Goal: Information Seeking & Learning: Find specific page/section

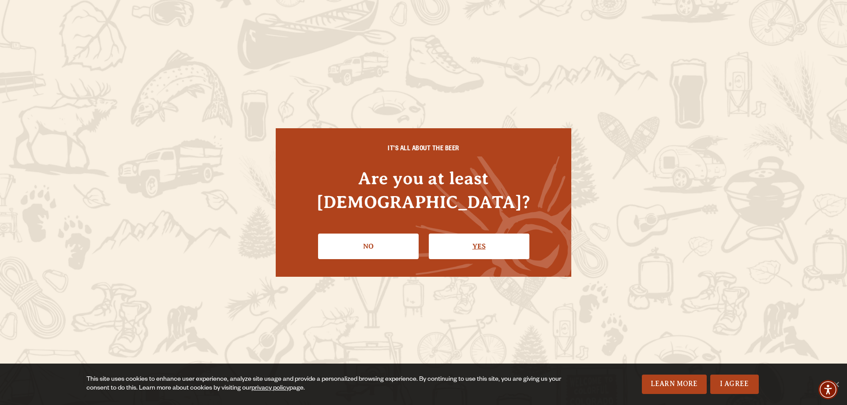
click at [474, 237] on link "Yes" at bounding box center [479, 247] width 101 height 26
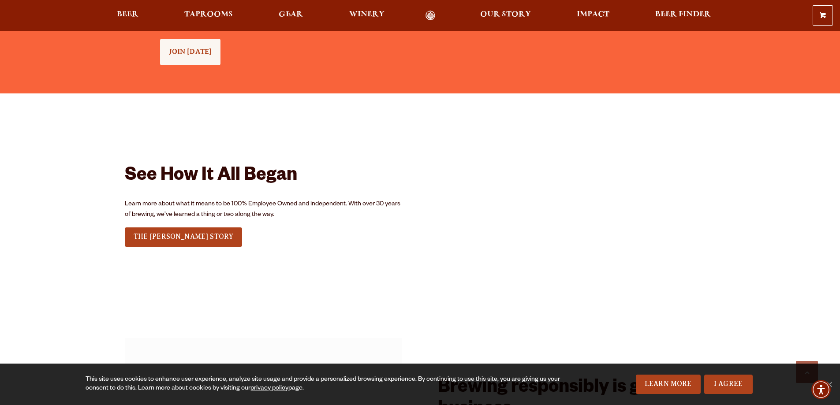
scroll to position [1059, 0]
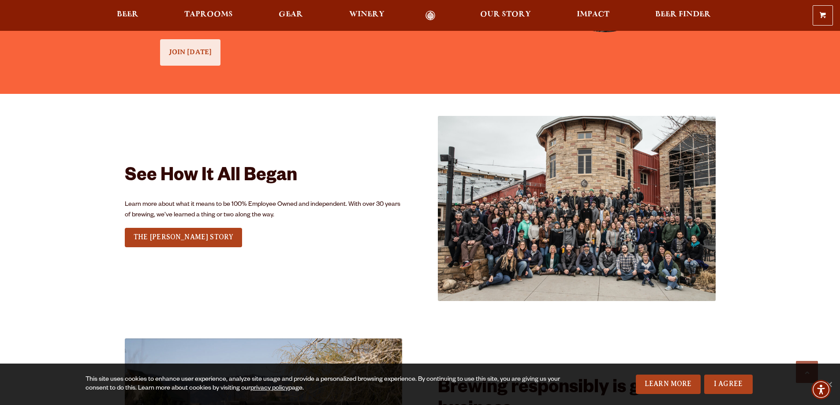
click at [202, 57] on link "JOIN TODAY" at bounding box center [190, 52] width 61 height 26
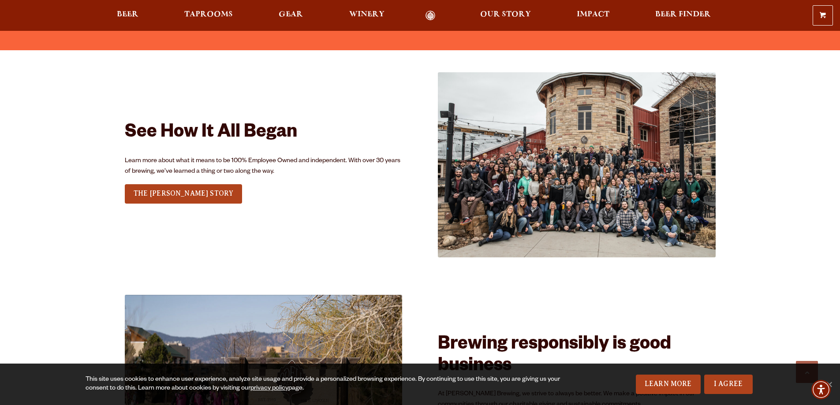
scroll to position [1099, 0]
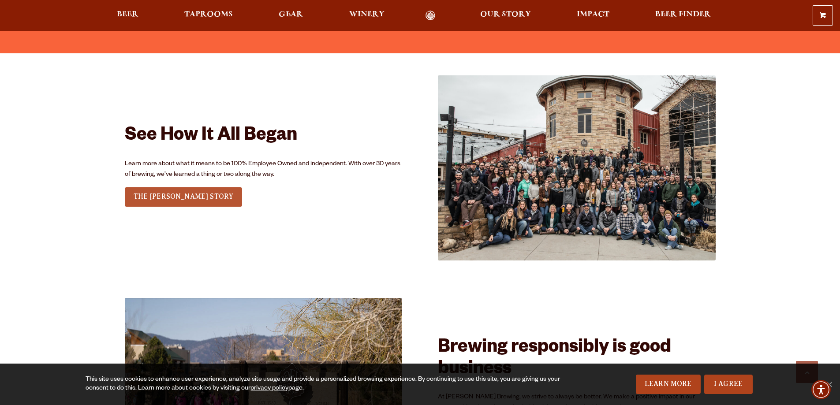
click at [133, 191] on link "THE [PERSON_NAME] STORY" at bounding box center [184, 197] width 118 height 19
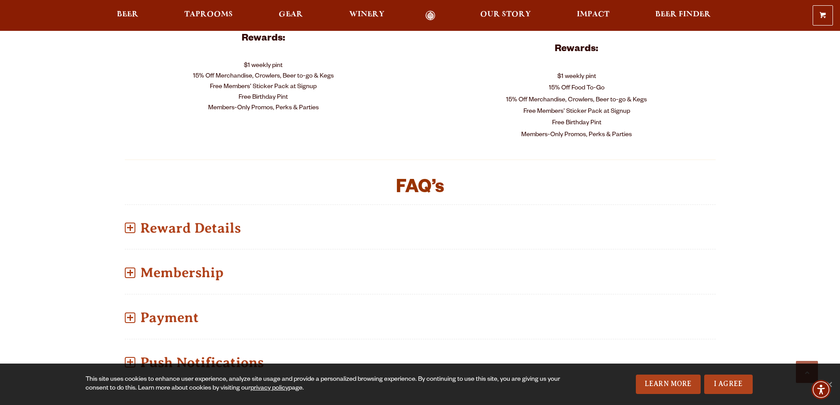
scroll to position [529, 0]
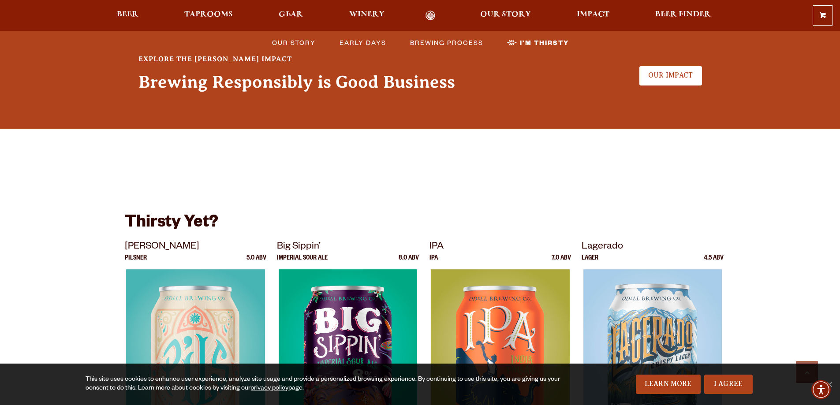
scroll to position [2118, 0]
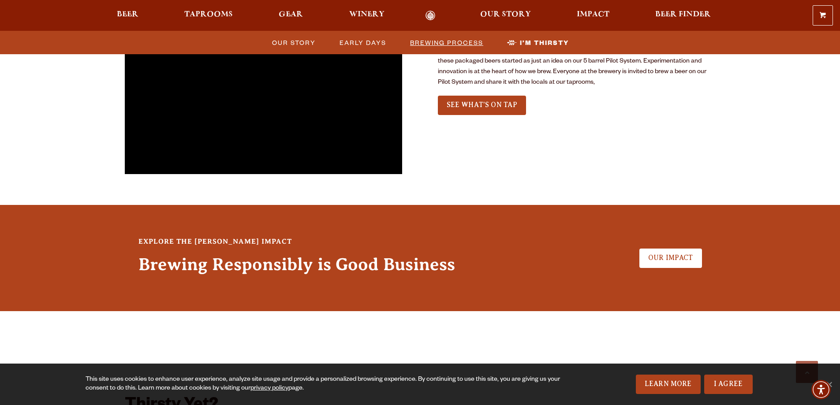
click at [460, 44] on span "Brewing Process" at bounding box center [446, 42] width 73 height 13
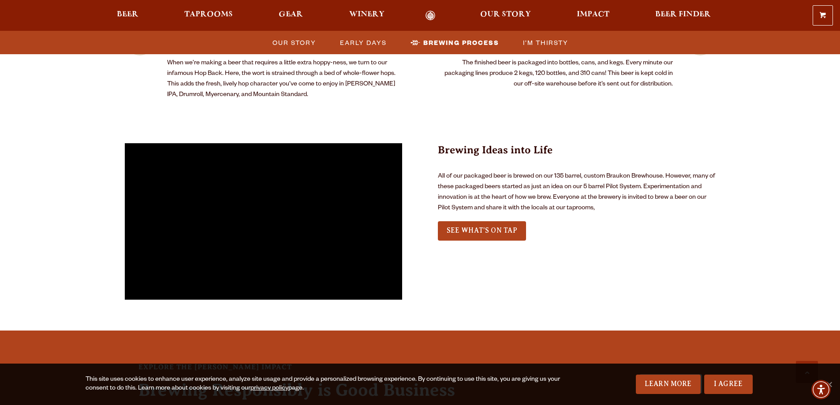
scroll to position [2005, 0]
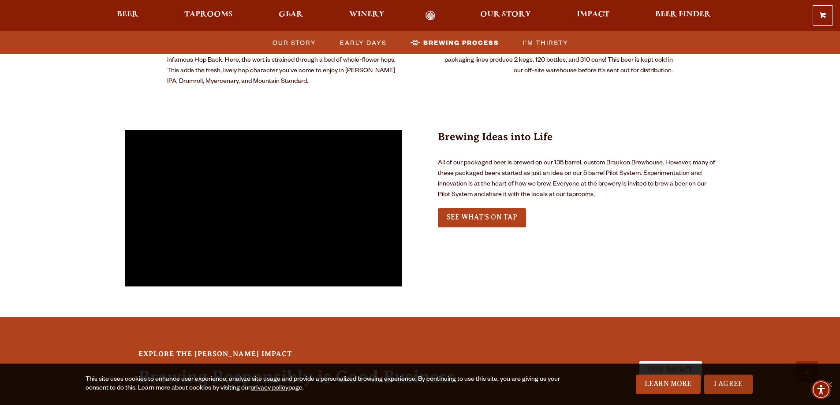
click at [735, 379] on link "I Agree" at bounding box center [729, 384] width 49 height 19
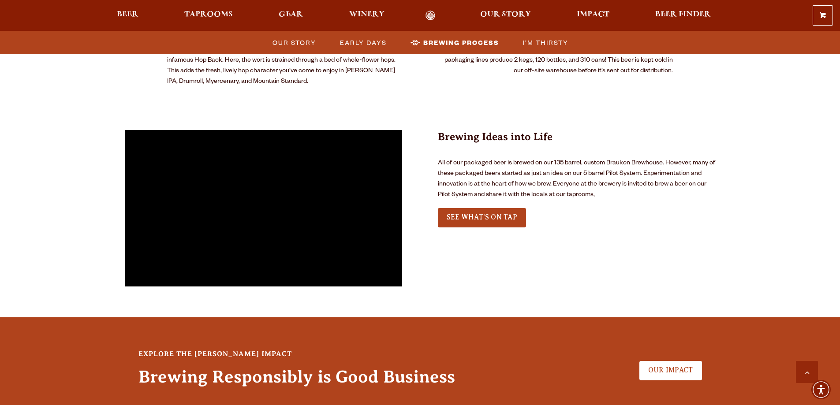
click at [691, 340] on div "Explore the Odell Impact Brewing Responsibly is Good Business Our Impact" at bounding box center [420, 371] width 591 height 62
click at [688, 361] on link "Our Impact" at bounding box center [671, 370] width 63 height 19
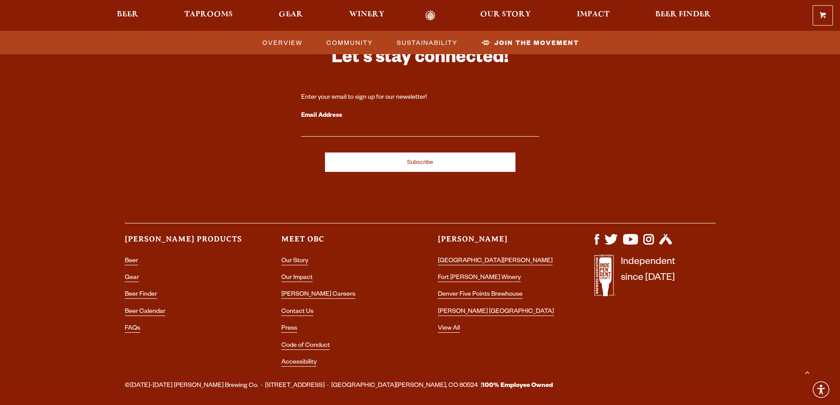
scroll to position [2735, 0]
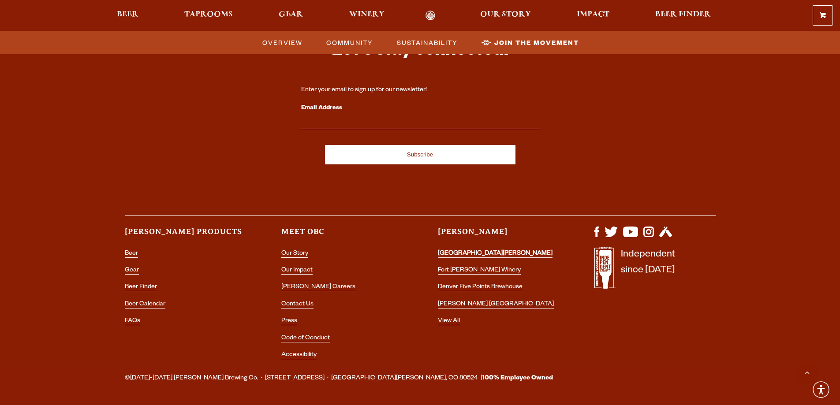
click at [455, 251] on link "[GEOGRAPHIC_DATA][PERSON_NAME]" at bounding box center [495, 255] width 115 height 8
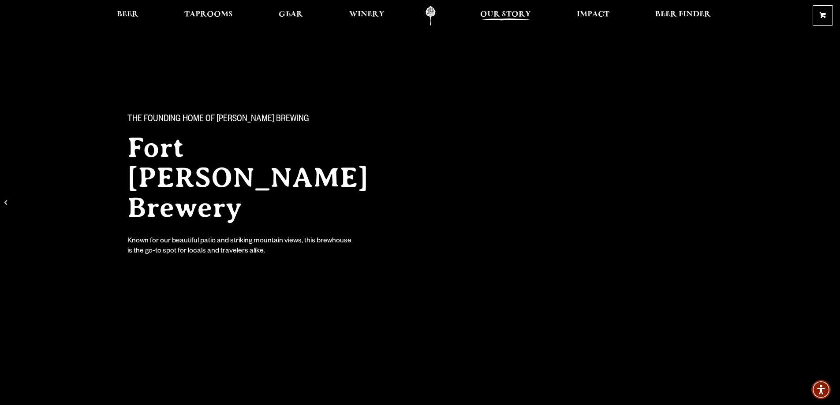
click at [508, 16] on span "Our Story" at bounding box center [505, 14] width 51 height 7
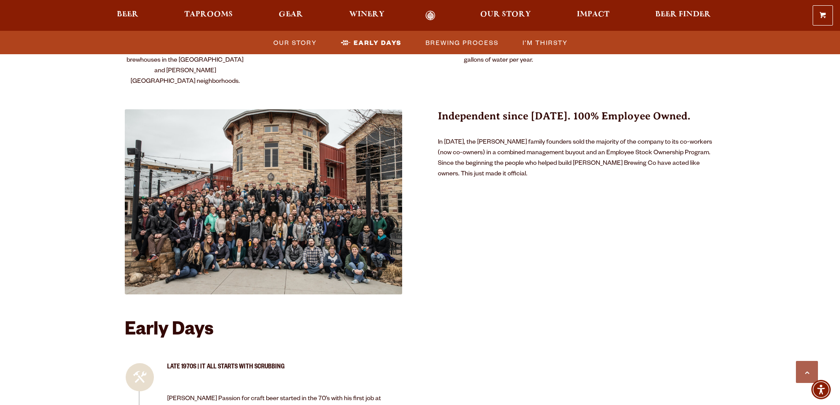
scroll to position [794, 0]
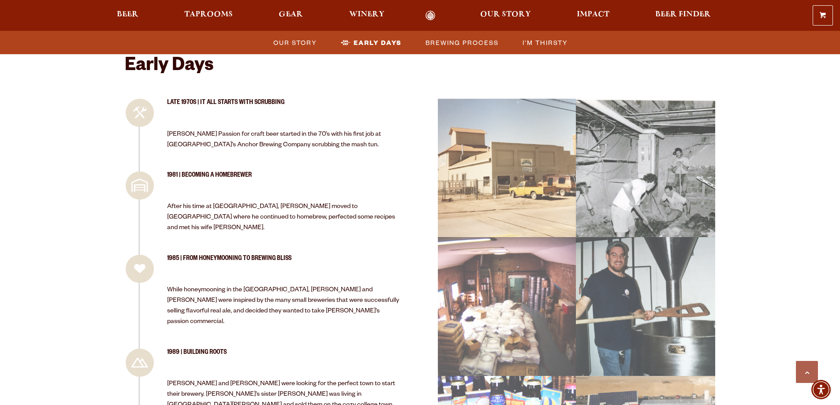
click at [434, 18] on link "Odell Home" at bounding box center [430, 16] width 33 height 10
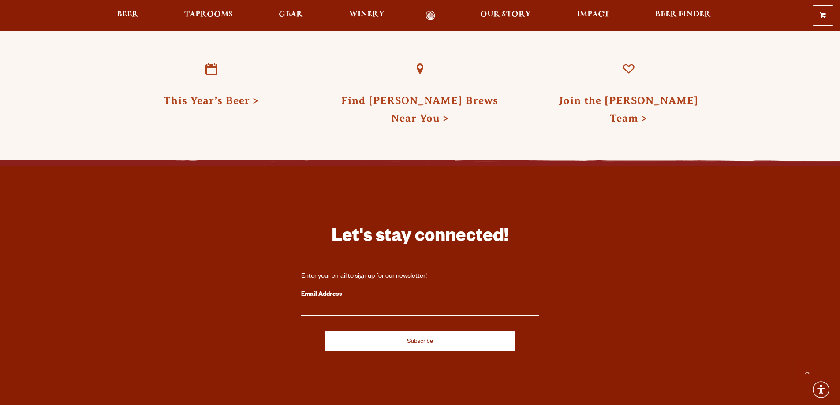
scroll to position [2559, 0]
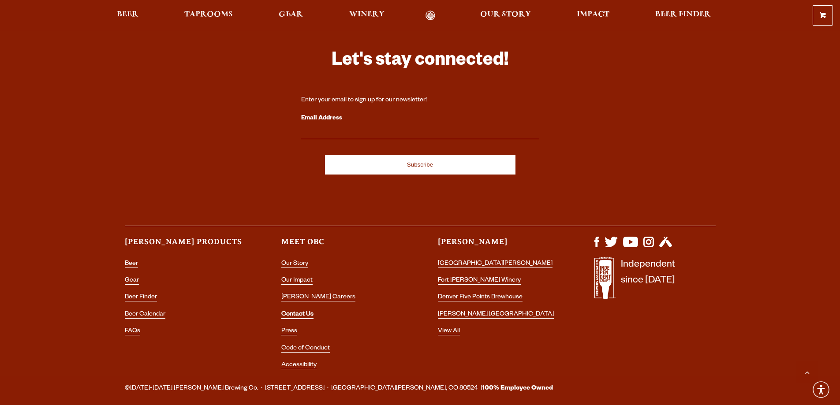
click at [306, 311] on link "Contact Us" at bounding box center [297, 315] width 32 height 8
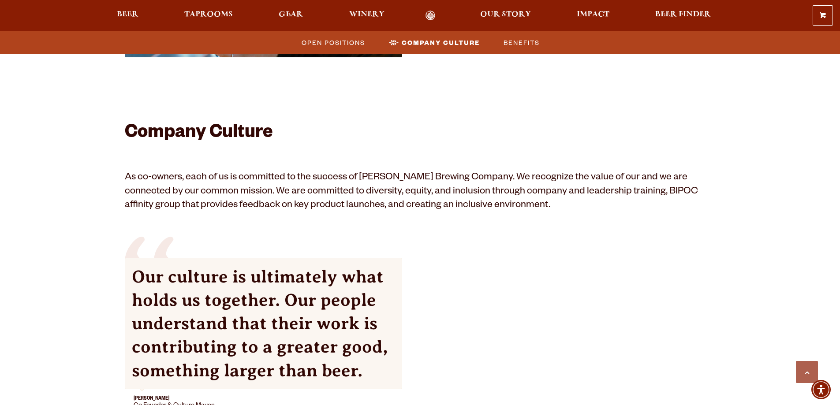
scroll to position [441, 0]
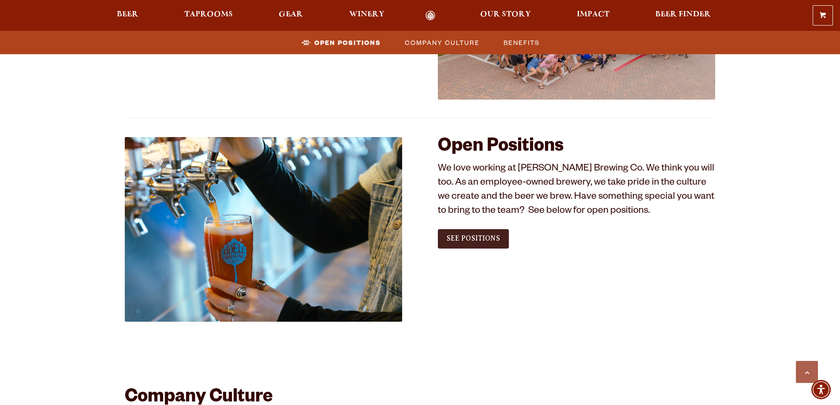
click at [459, 235] on span "See Positions" at bounding box center [473, 239] width 53 height 8
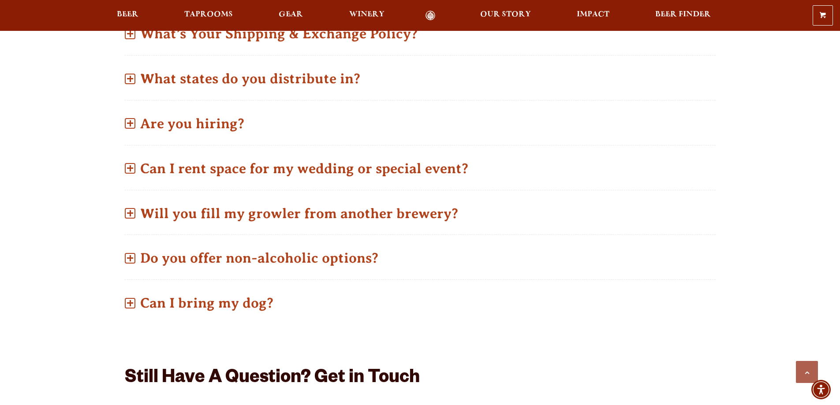
scroll to position [441, 0]
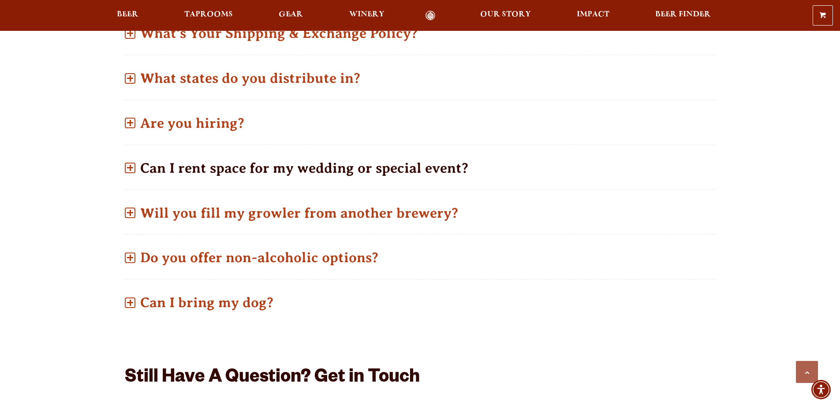
click at [187, 170] on p "Can I rent space for my wedding or special event?" at bounding box center [420, 168] width 591 height 31
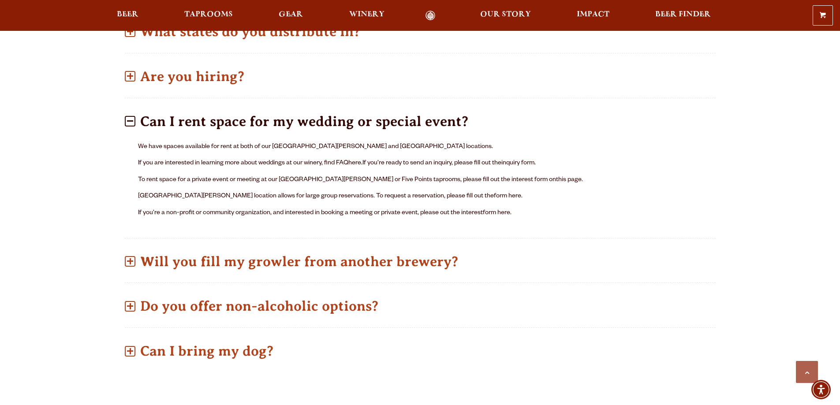
scroll to position [529, 0]
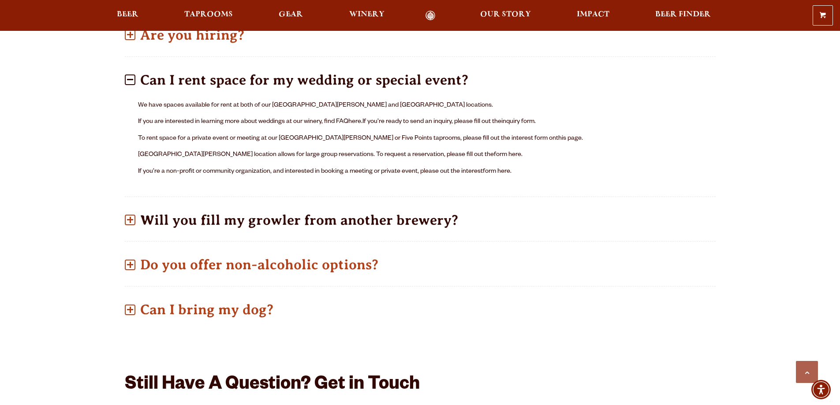
click at [132, 223] on span at bounding box center [130, 220] width 11 height 11
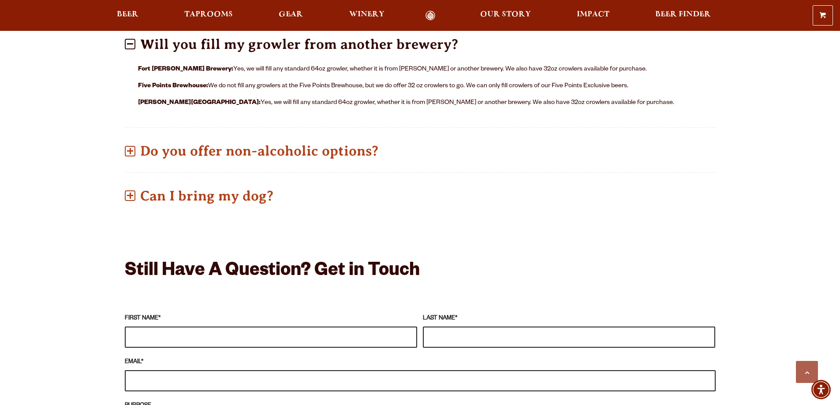
scroll to position [618, 0]
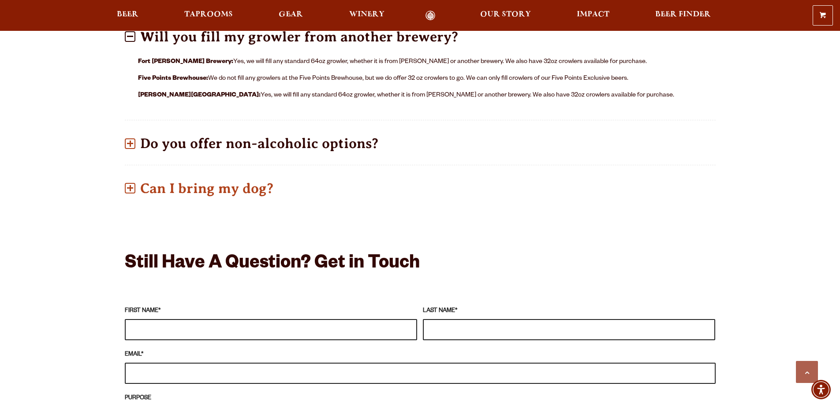
click at [128, 143] on span at bounding box center [130, 143] width 6 height 1
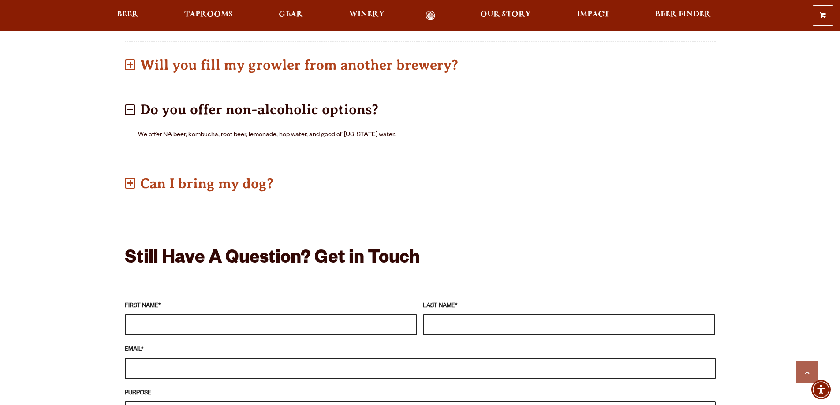
scroll to position [574, 0]
